Goal: Communication & Community: Ask a question

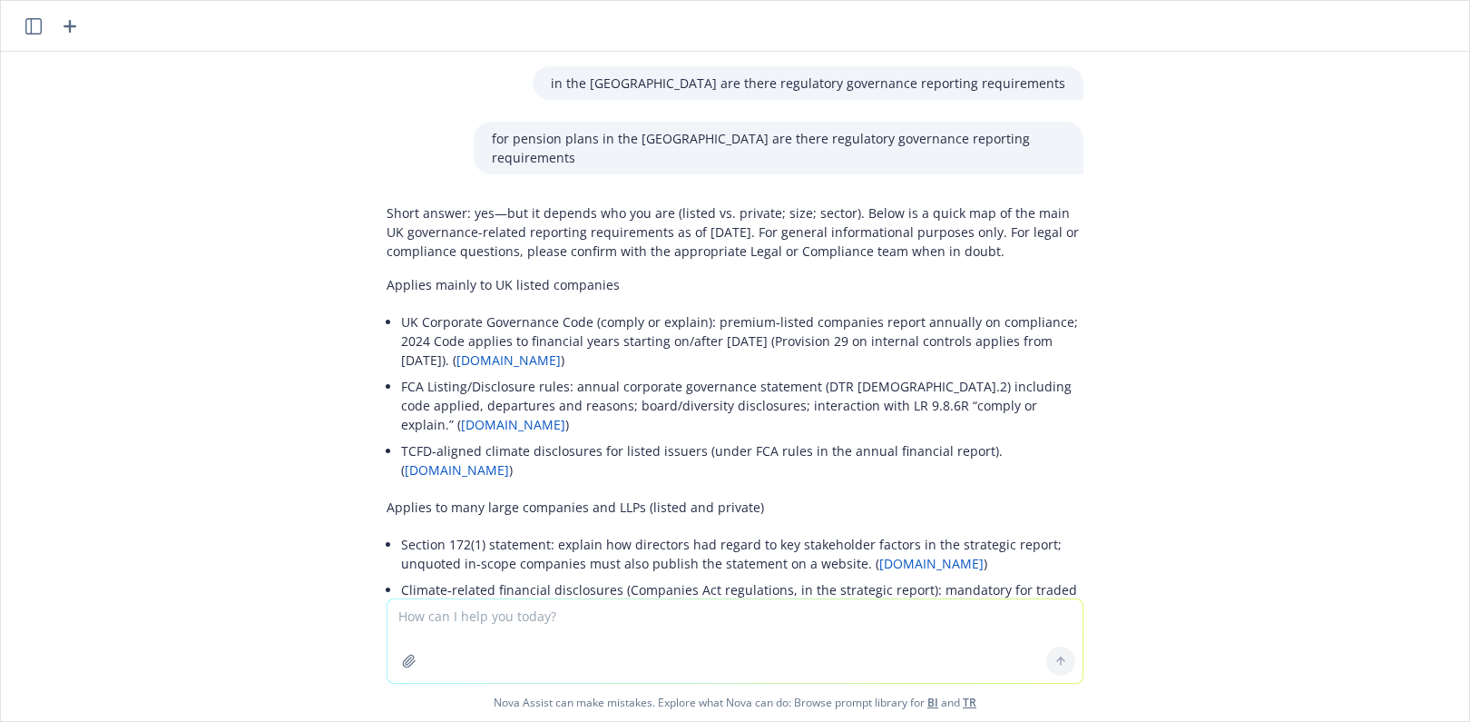
scroll to position [10801, 0]
